Goal: Task Accomplishment & Management: Use online tool/utility

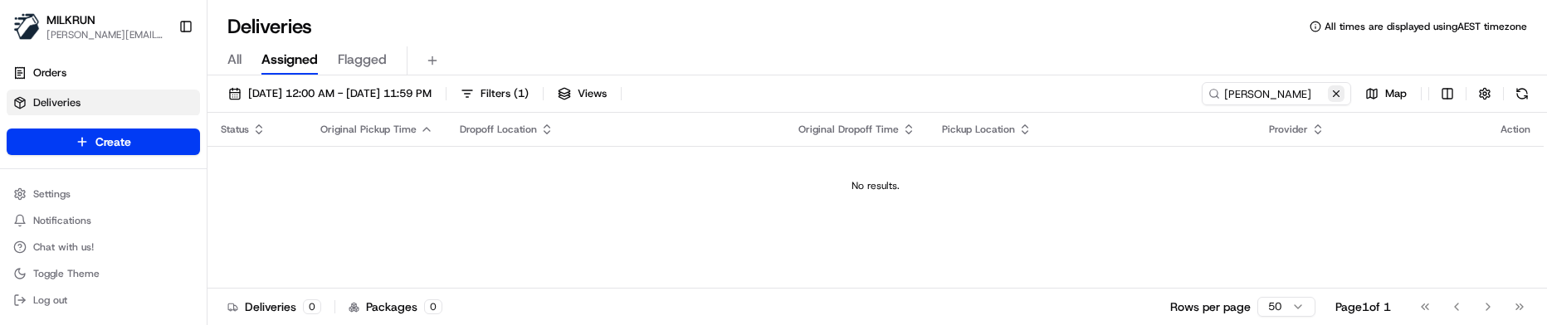
click at [1336, 96] on button at bounding box center [1336, 93] width 17 height 17
